Goal: Communication & Community: Answer question/provide support

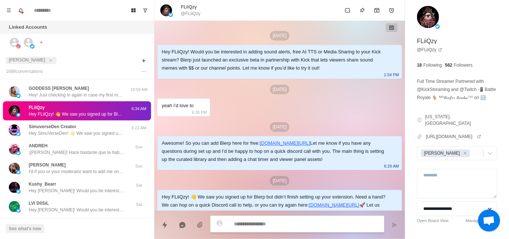
scroll to position [31, 0]
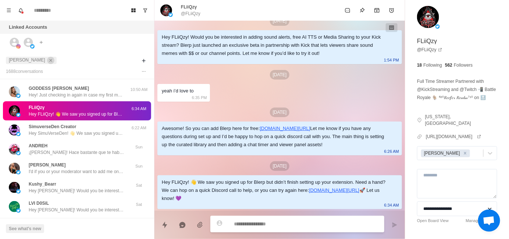
click at [48, 59] on icon "close" at bounding box center [50, 60] width 5 height 5
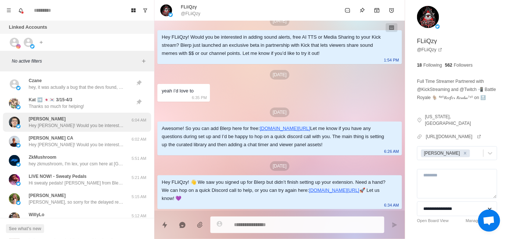
click at [86, 122] on p "Hey [PERSON_NAME]! Would you be interested in adding sound alerts, free TTS or …" at bounding box center [77, 125] width 96 height 7
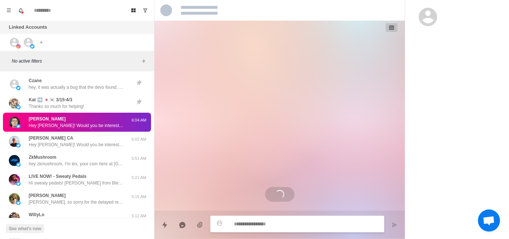
scroll to position [0, 0]
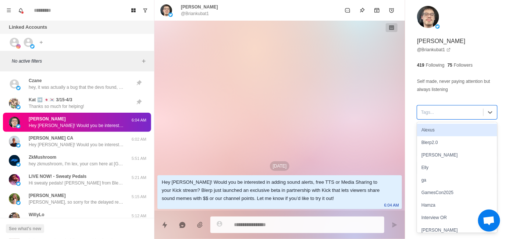
click at [437, 110] on div at bounding box center [450, 112] width 58 height 8
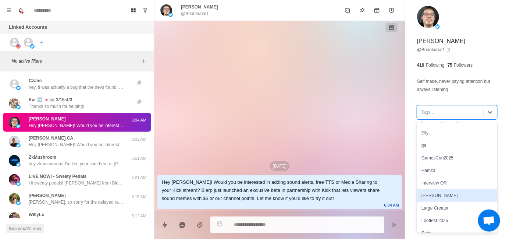
scroll to position [37, 0]
click at [434, 196] on div "[PERSON_NAME]" at bounding box center [457, 193] width 80 height 13
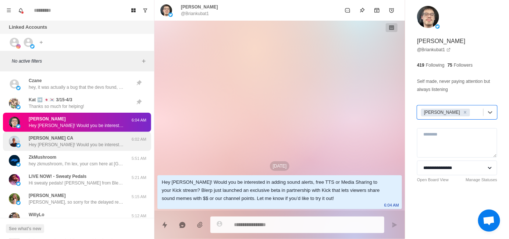
click at [66, 145] on p "Hey [PERSON_NAME]! Would you be interested in adding sound alerts, free TTS or …" at bounding box center [77, 144] width 96 height 7
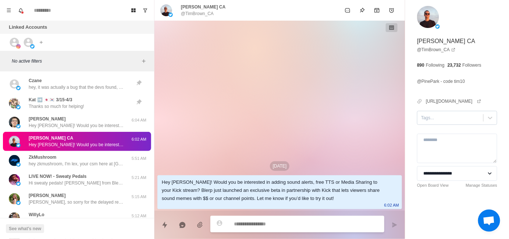
click at [434, 116] on div at bounding box center [450, 118] width 58 height 8
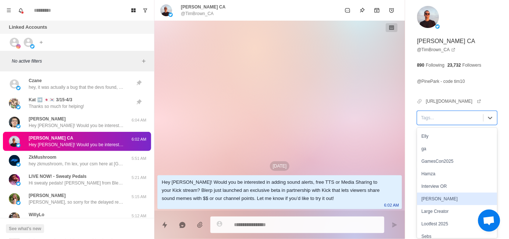
click at [442, 199] on div "[PERSON_NAME]" at bounding box center [457, 198] width 80 height 13
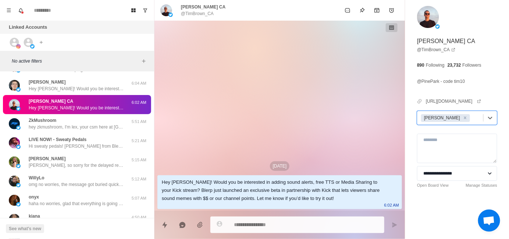
click at [270, 54] on div "[DATE] Hey [PERSON_NAME]! Would you be interested in adding sound alerts, free …" at bounding box center [279, 116] width 250 height 190
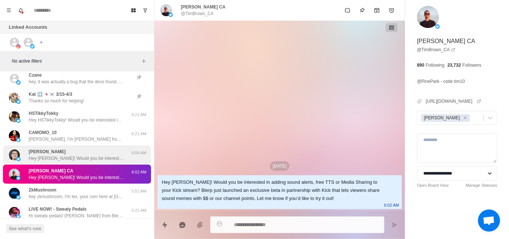
scroll to position [0, 0]
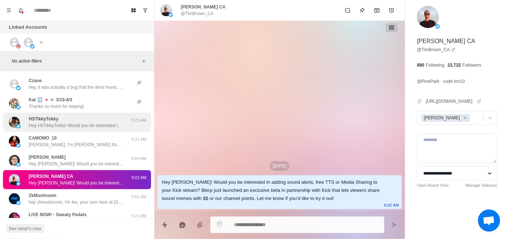
click at [90, 127] on p "Hey HSTikkyTokky! Would you be interested in adding sound alerts, free TTS or M…" at bounding box center [77, 125] width 96 height 7
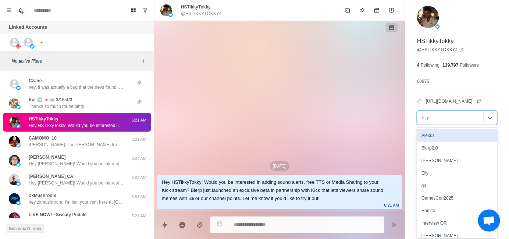
click at [432, 118] on div at bounding box center [450, 118] width 58 height 8
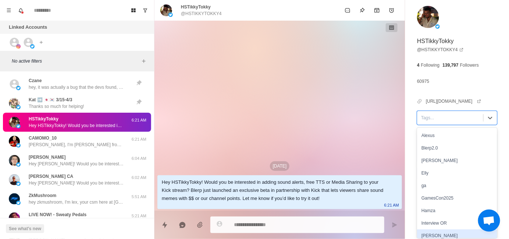
click at [431, 231] on div "[PERSON_NAME]" at bounding box center [457, 235] width 80 height 13
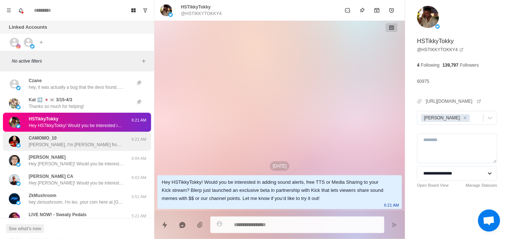
click at [88, 145] on p "[PERSON_NAME], I'm [PERSON_NAME] from Blerp c: I’ve been touching base with cre…" at bounding box center [77, 144] width 96 height 7
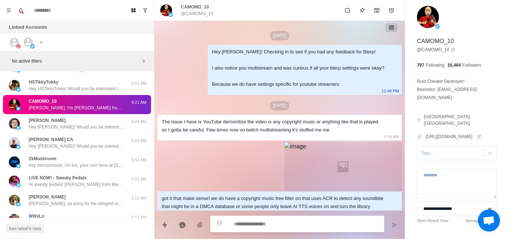
scroll to position [562, 0]
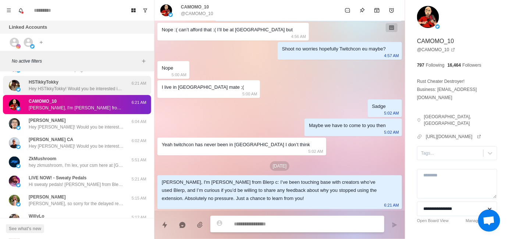
click at [81, 80] on div "HSTikkyTokky Hey HSTikkyTokky! Would you be interested in adding sound alerts, …" at bounding box center [77, 85] width 96 height 13
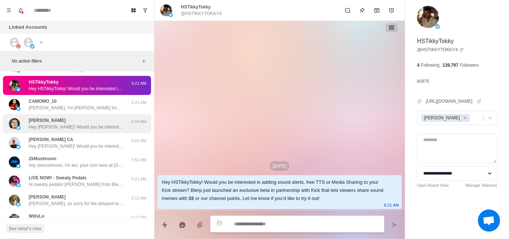
click at [79, 122] on div "[PERSON_NAME] [PERSON_NAME]! Would you be interested in adding sound alerts, fr…" at bounding box center [77, 123] width 96 height 13
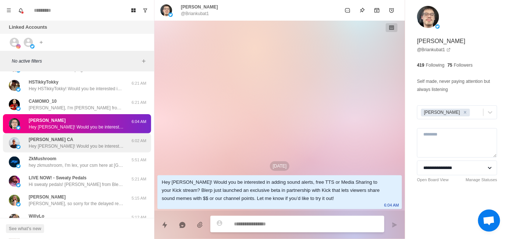
click at [81, 141] on div "[PERSON_NAME] CA Hey [PERSON_NAME]! Would you be interested in adding sound ale…" at bounding box center [77, 142] width 96 height 13
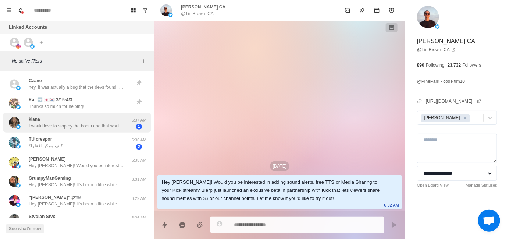
click at [76, 127] on p "I would love to stop by the booth and that would be amazing, thank you!" at bounding box center [77, 125] width 96 height 7
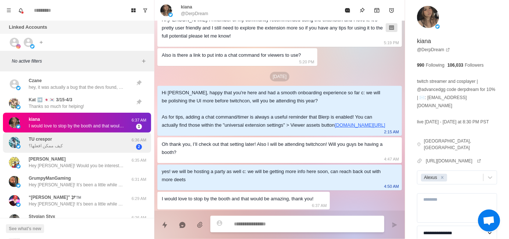
click at [58, 137] on div "TU crespor كيف ممكن افعلها؟" at bounding box center [46, 142] width 34 height 13
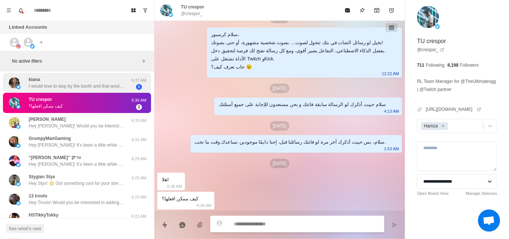
scroll to position [74, 0]
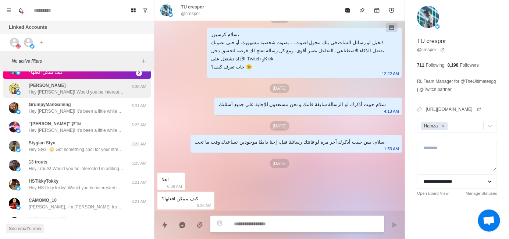
click at [73, 90] on p "Hey [PERSON_NAME]! Would you be interested in adding sound alerts, free TTS or …" at bounding box center [77, 92] width 96 height 7
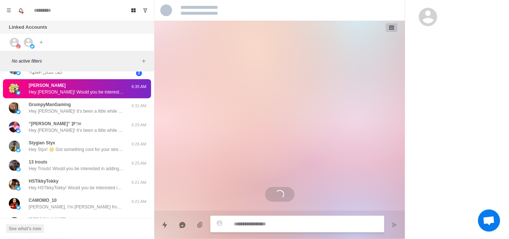
scroll to position [0, 0]
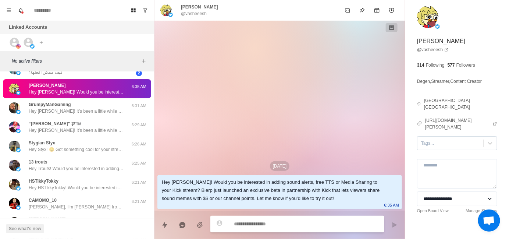
click at [426, 139] on div at bounding box center [450, 143] width 58 height 8
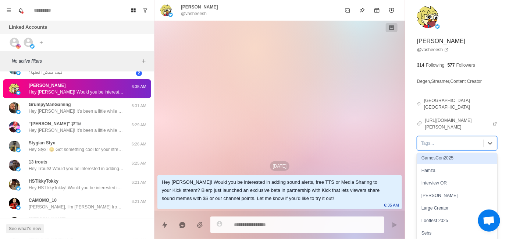
scroll to position [74, 0]
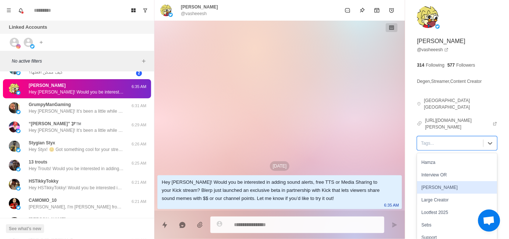
click at [428, 181] on div "[PERSON_NAME]" at bounding box center [457, 187] width 80 height 13
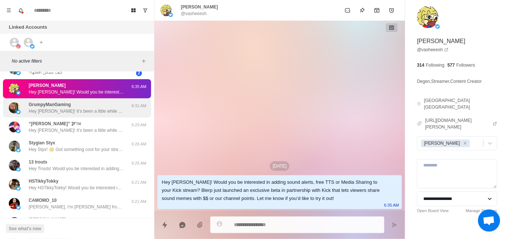
click at [64, 110] on p "Hey [PERSON_NAME]! It’s been a little while since I last reached out — just wan…" at bounding box center [77, 111] width 96 height 7
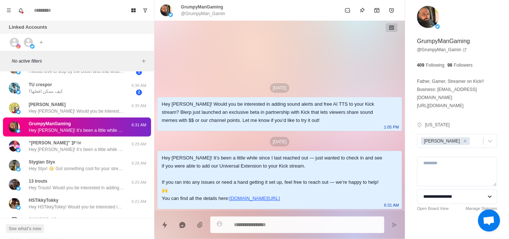
type textarea "*"
